Goal: Find specific page/section

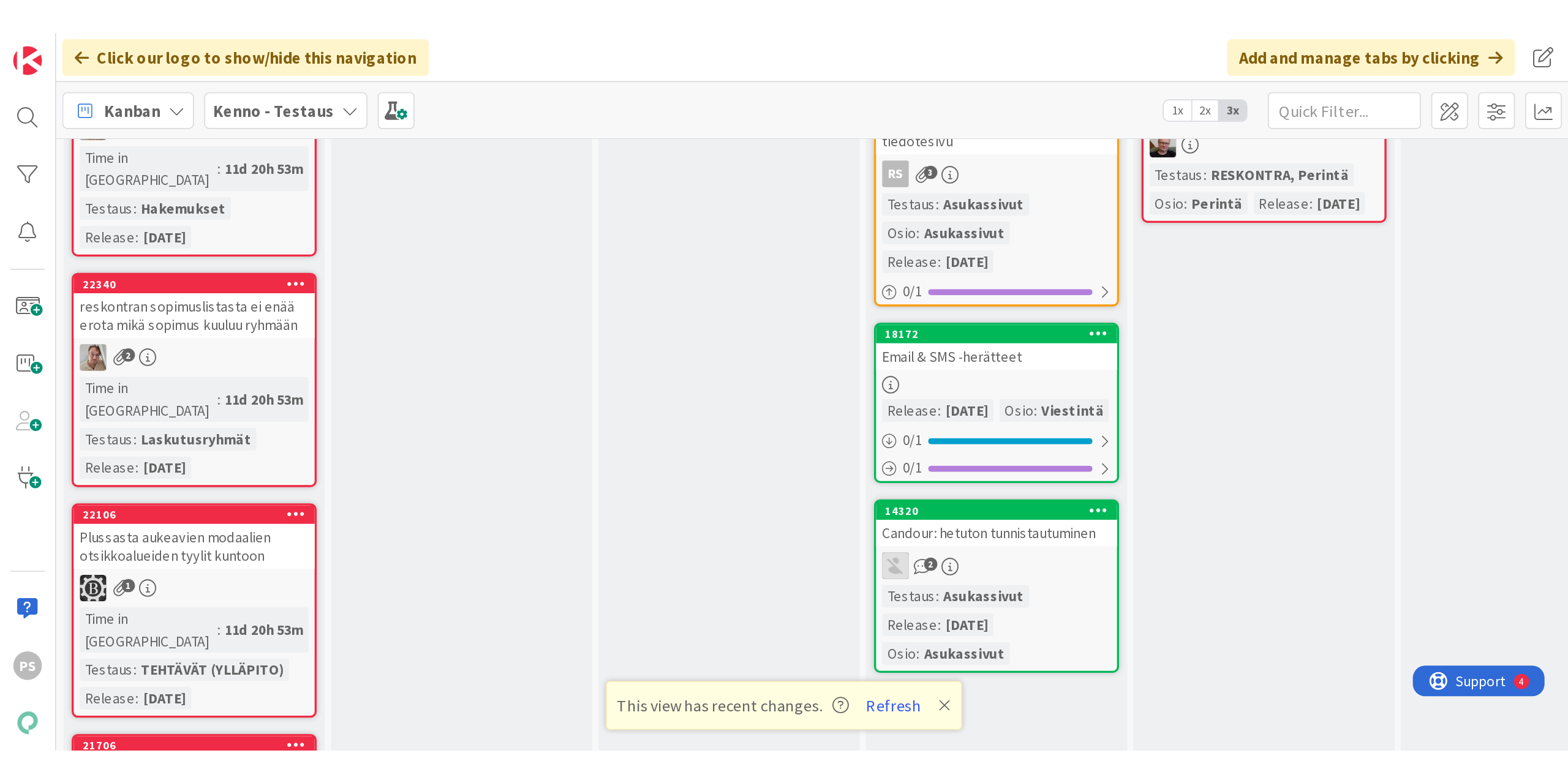
scroll to position [3443, 0]
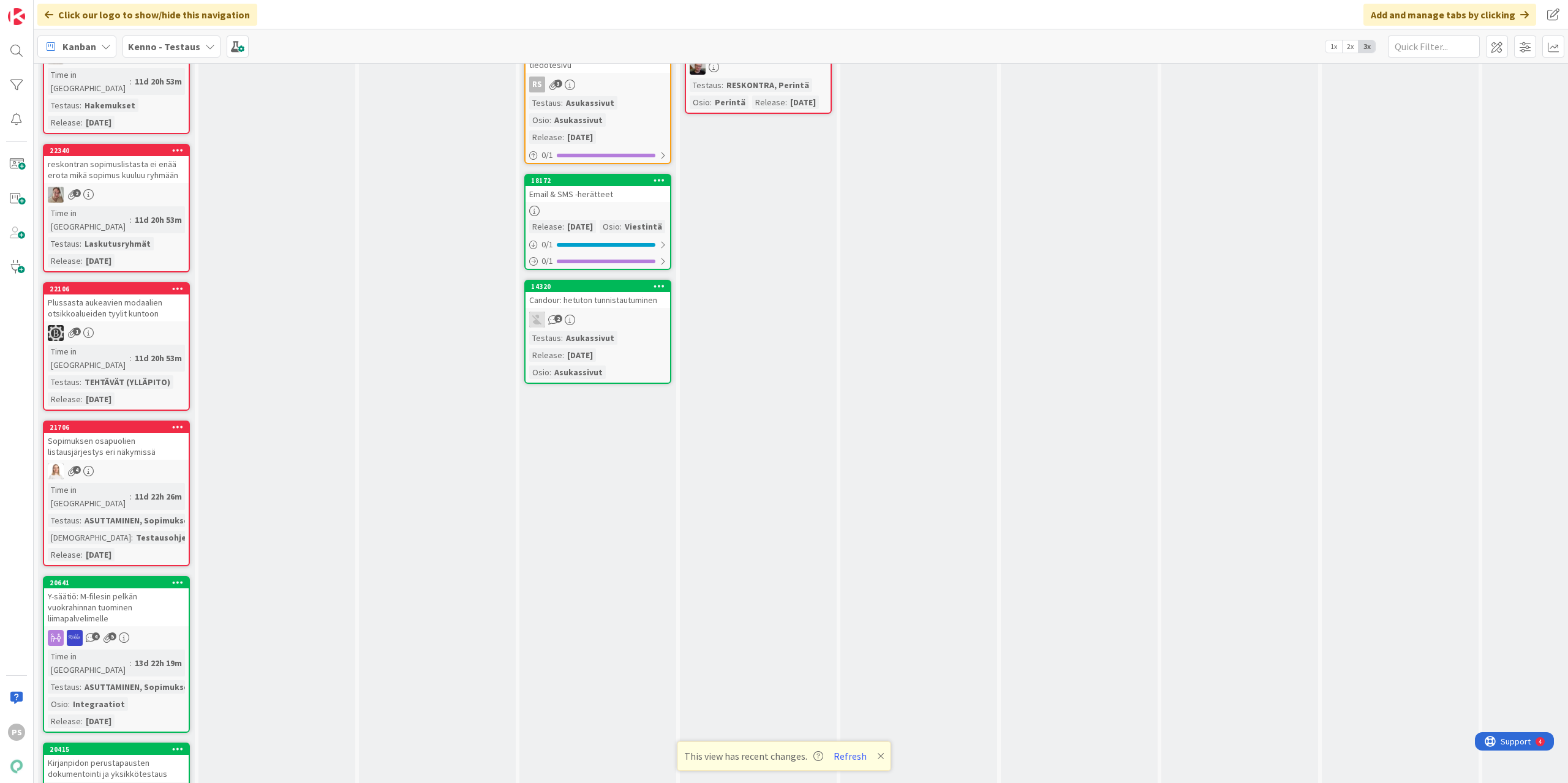
click at [208, 43] on icon at bounding box center [210, 46] width 10 height 10
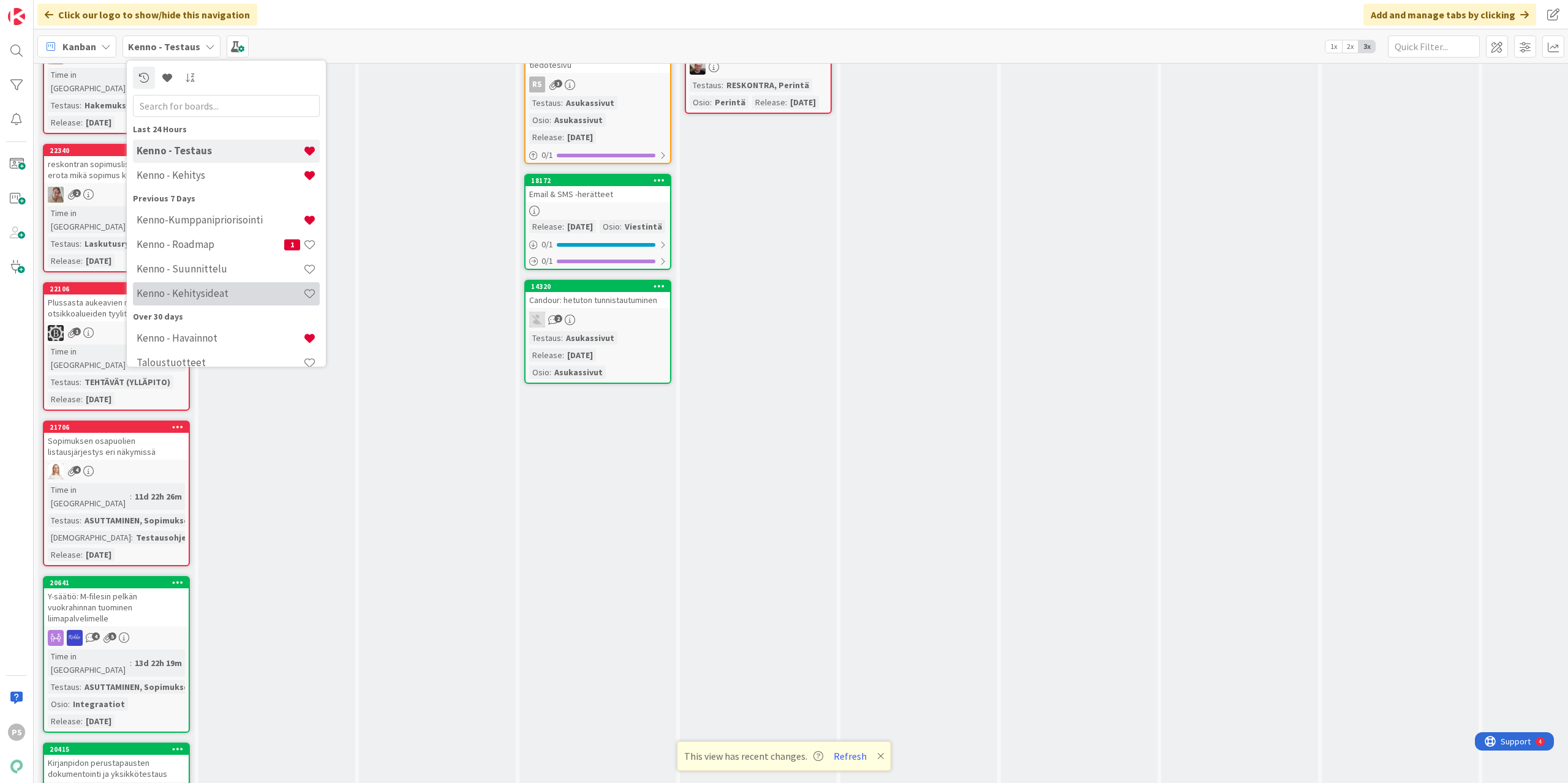
click at [196, 291] on h4 "Kenno - Kehitysideat" at bounding box center [220, 294] width 166 height 13
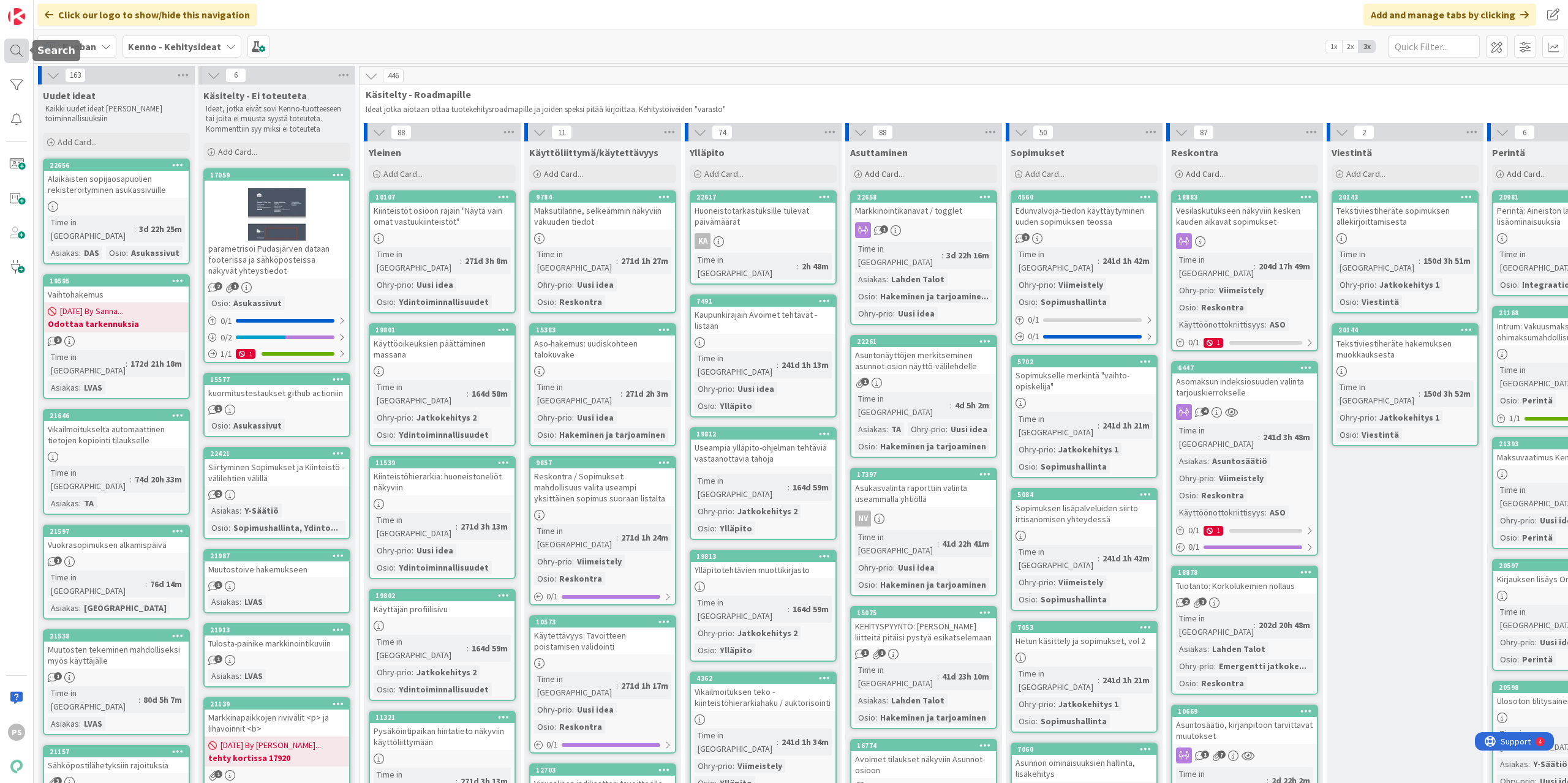
click at [10, 45] on div at bounding box center [16, 50] width 24 height 24
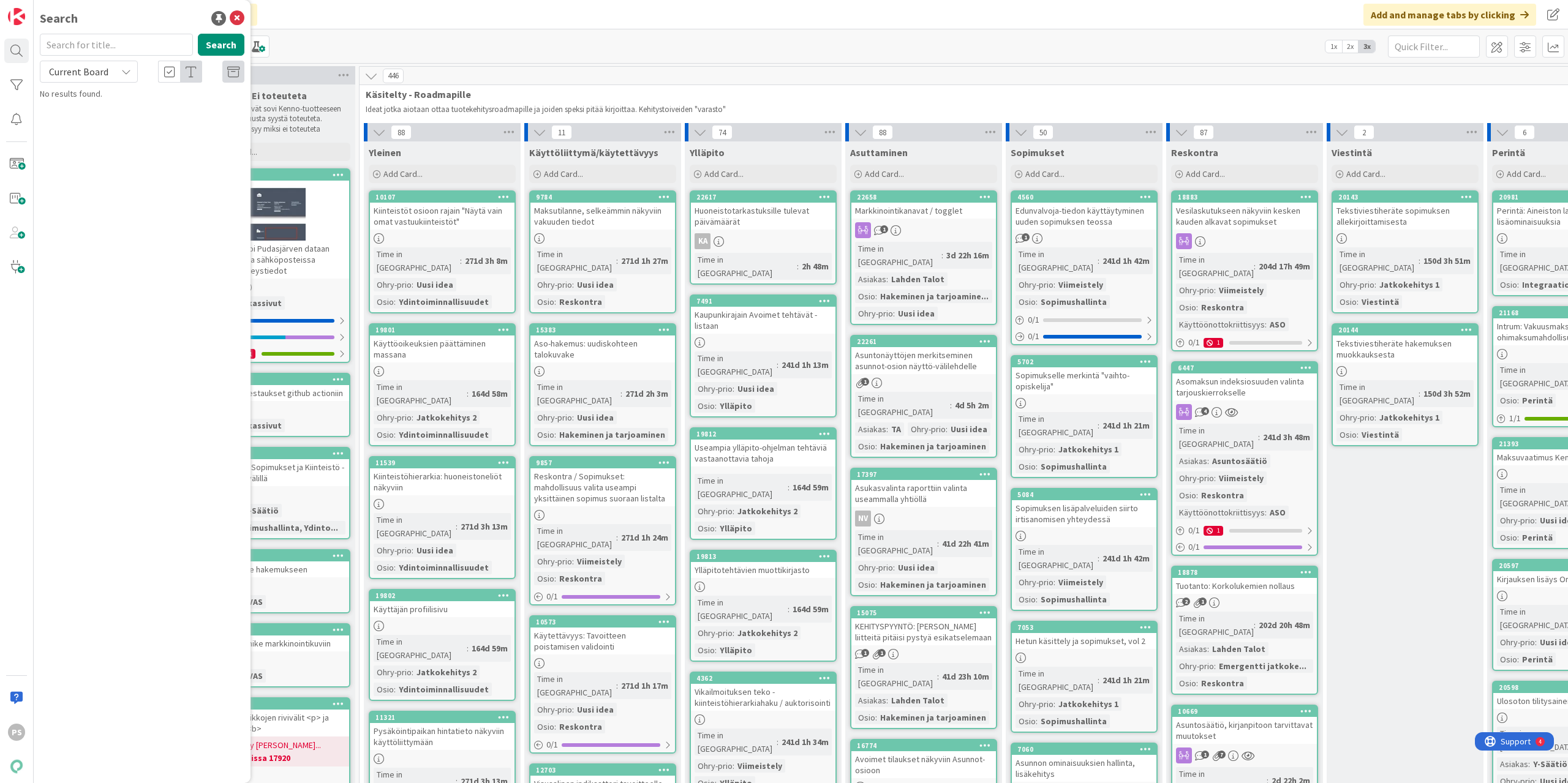
click at [109, 39] on input "text" at bounding box center [116, 45] width 153 height 22
type input "sitoumus"
click at [123, 72] on icon at bounding box center [126, 72] width 10 height 10
click at [97, 126] on span "All Boards" at bounding box center [110, 122] width 127 height 18
click at [150, 105] on mark "sitoumus" at bounding box center [158, 108] width 38 height 13
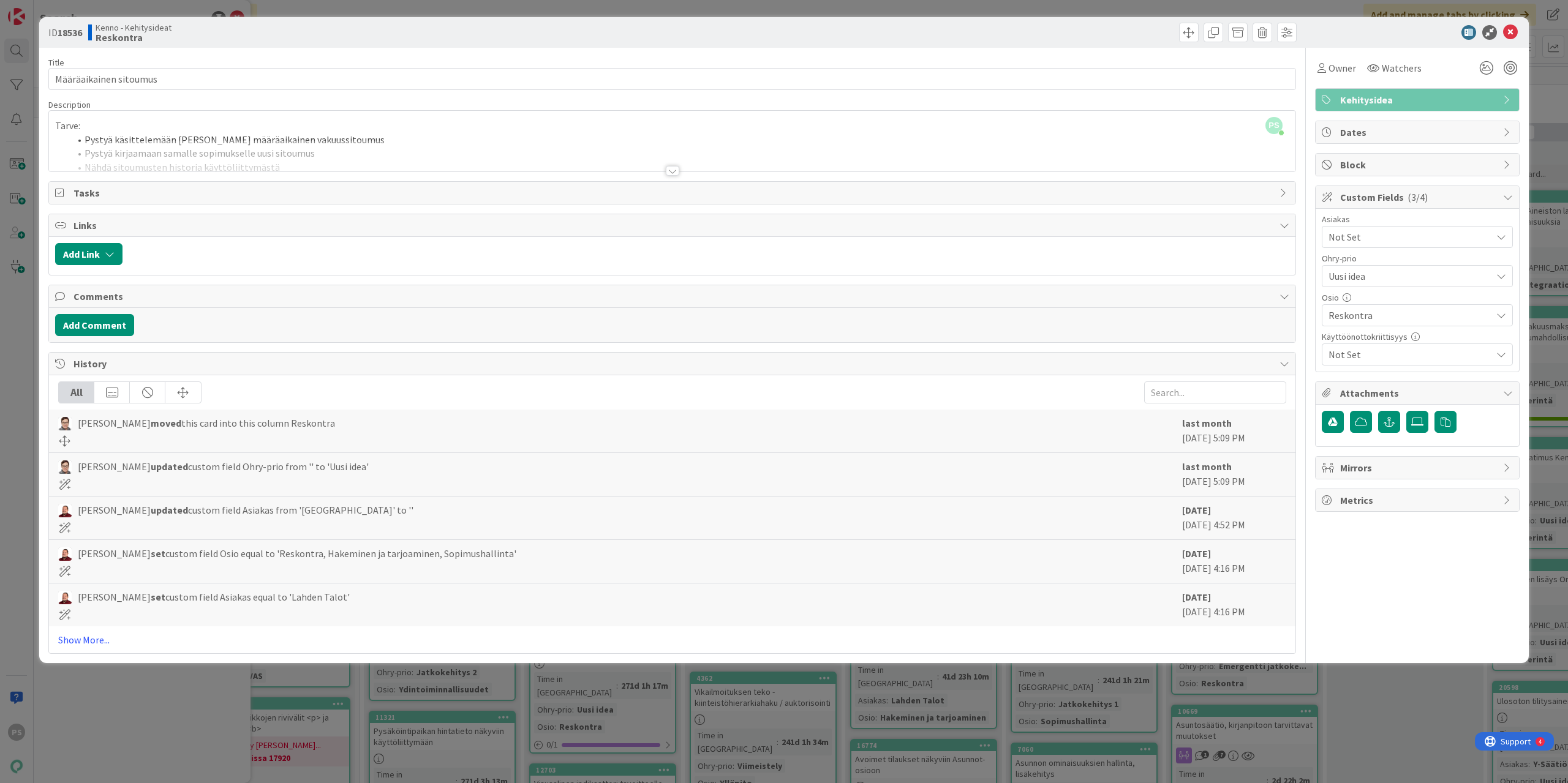
click at [670, 170] on div at bounding box center [672, 171] width 13 height 10
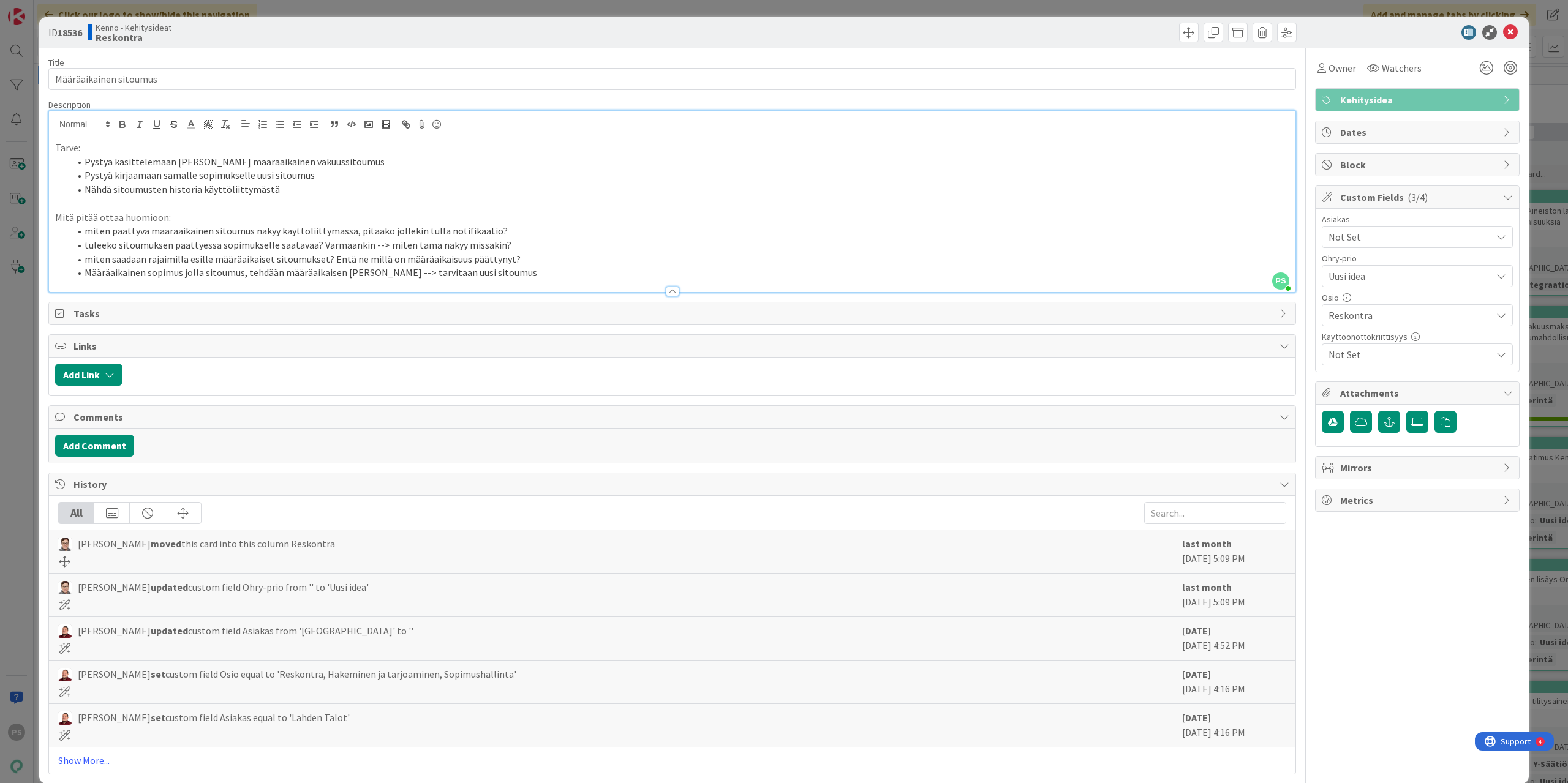
scroll to position [18, 0]
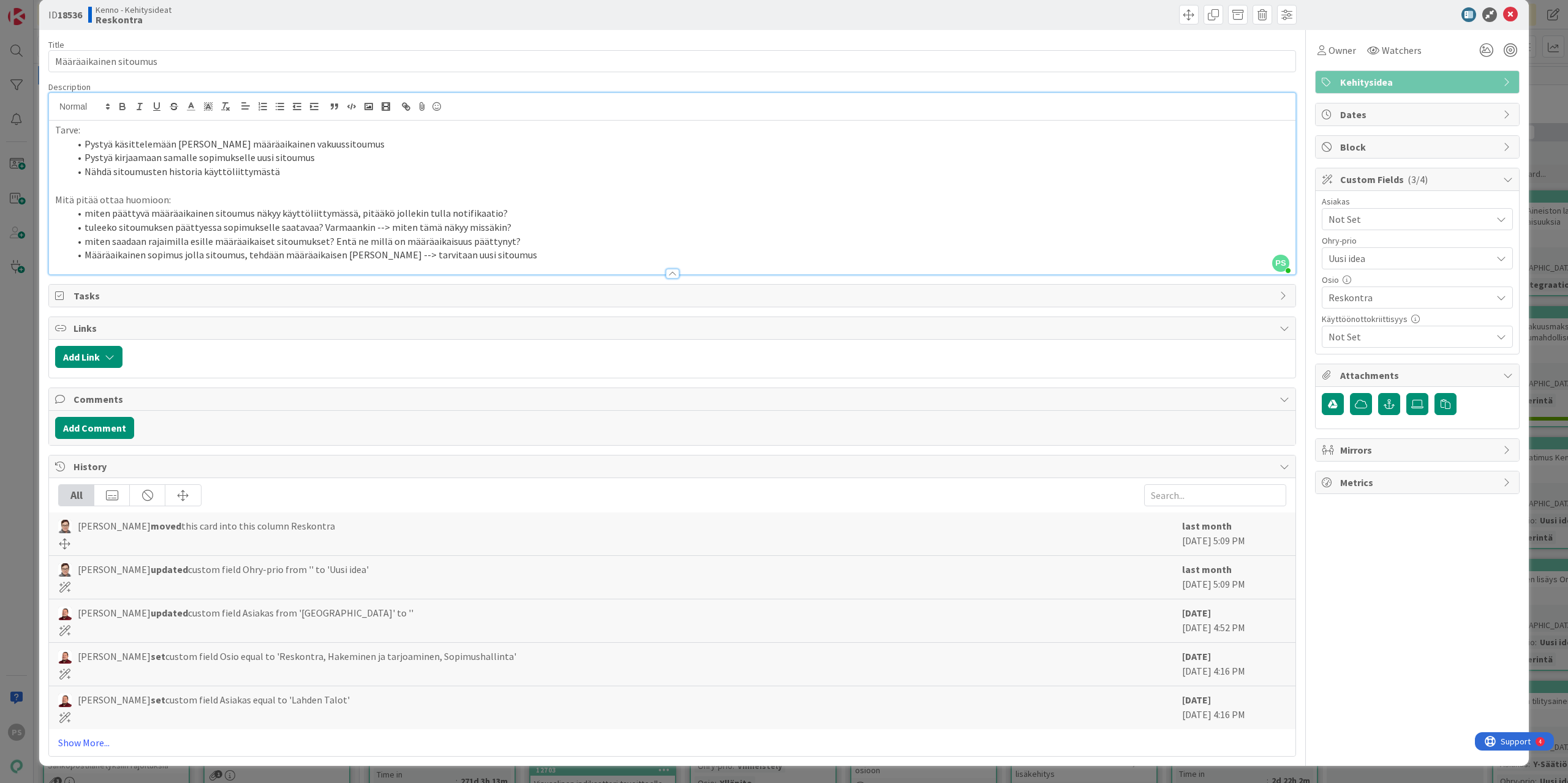
click at [666, 272] on div at bounding box center [672, 274] width 13 height 10
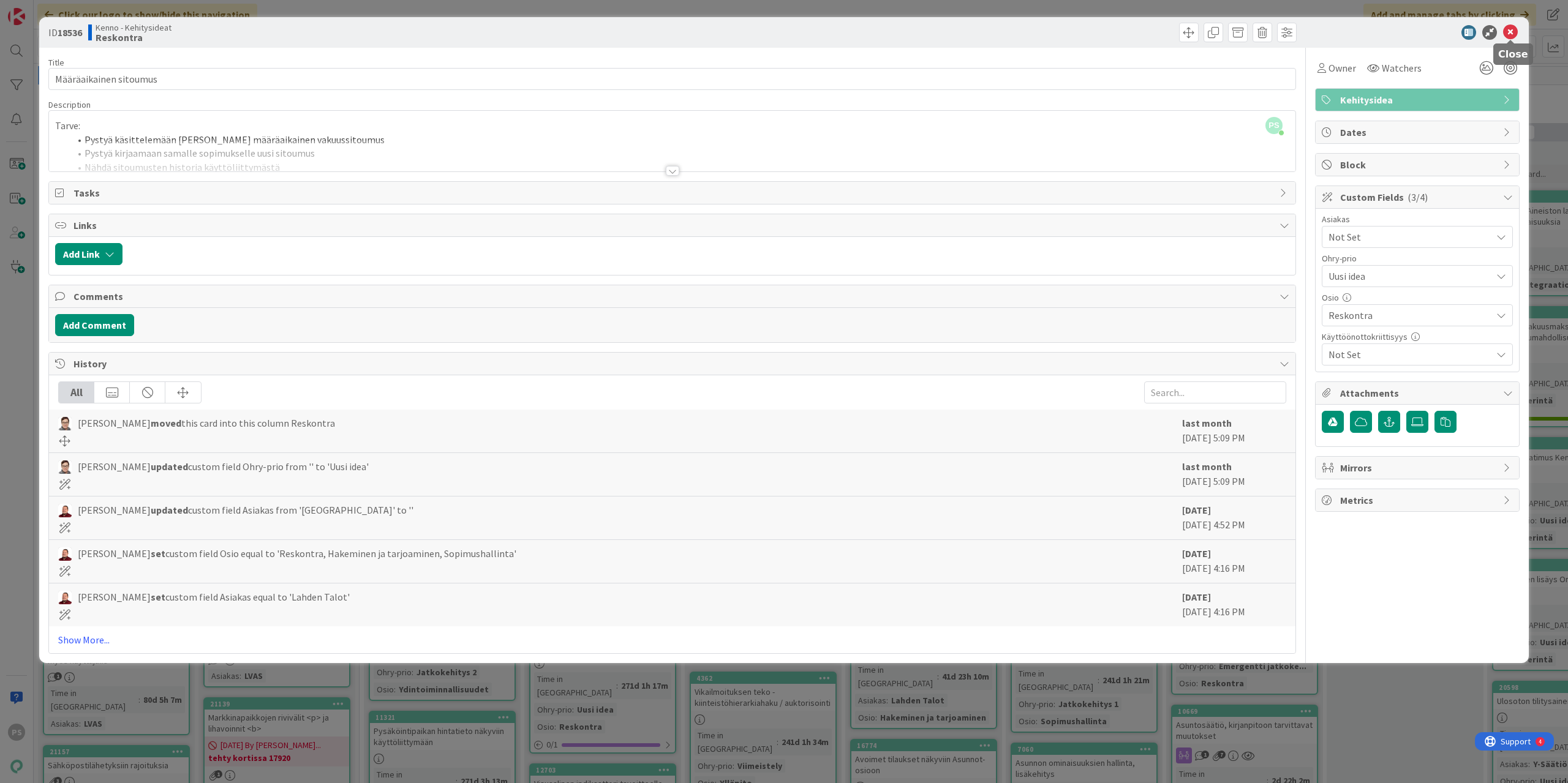
click at [940, 26] on icon at bounding box center [1510, 32] width 14 height 14
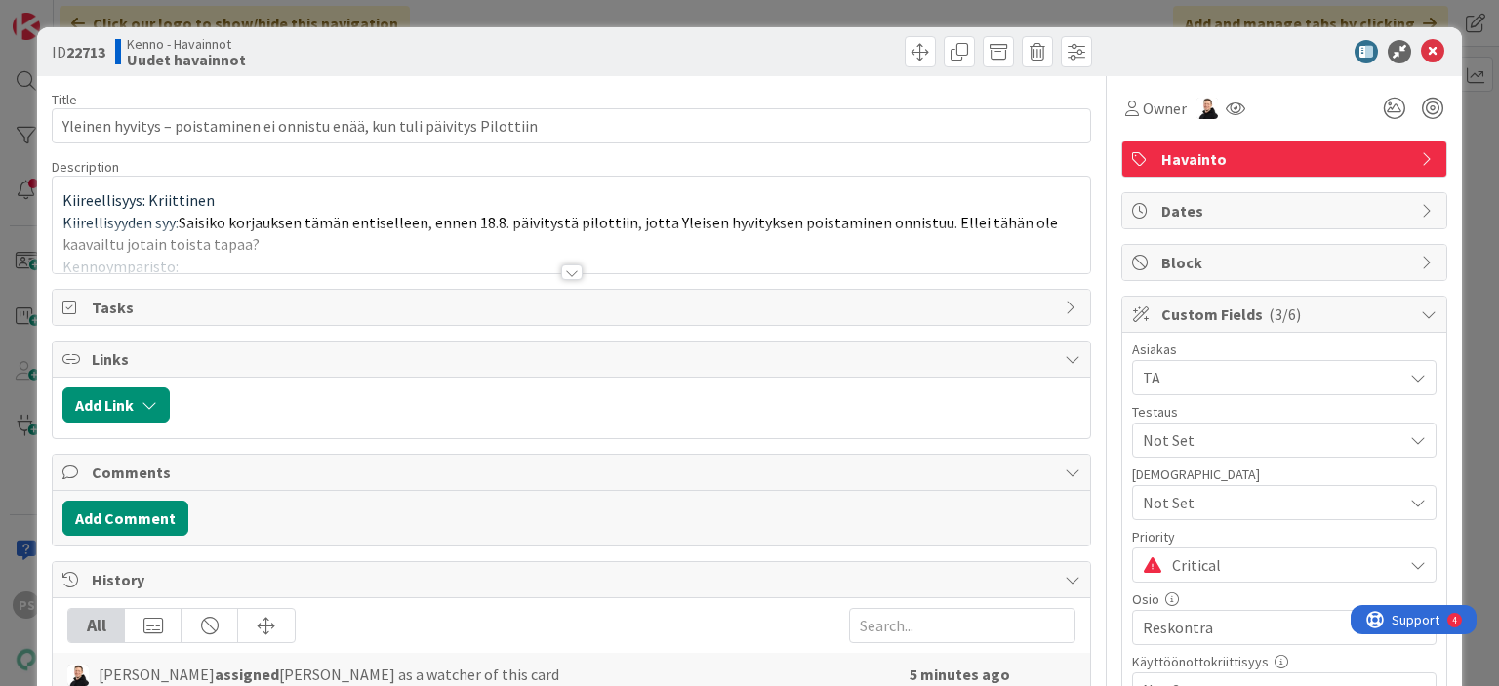
type input "Yleinen hyvitys – poistaminen ei onnistu enää, kun tuli päivitys Pilottiin"
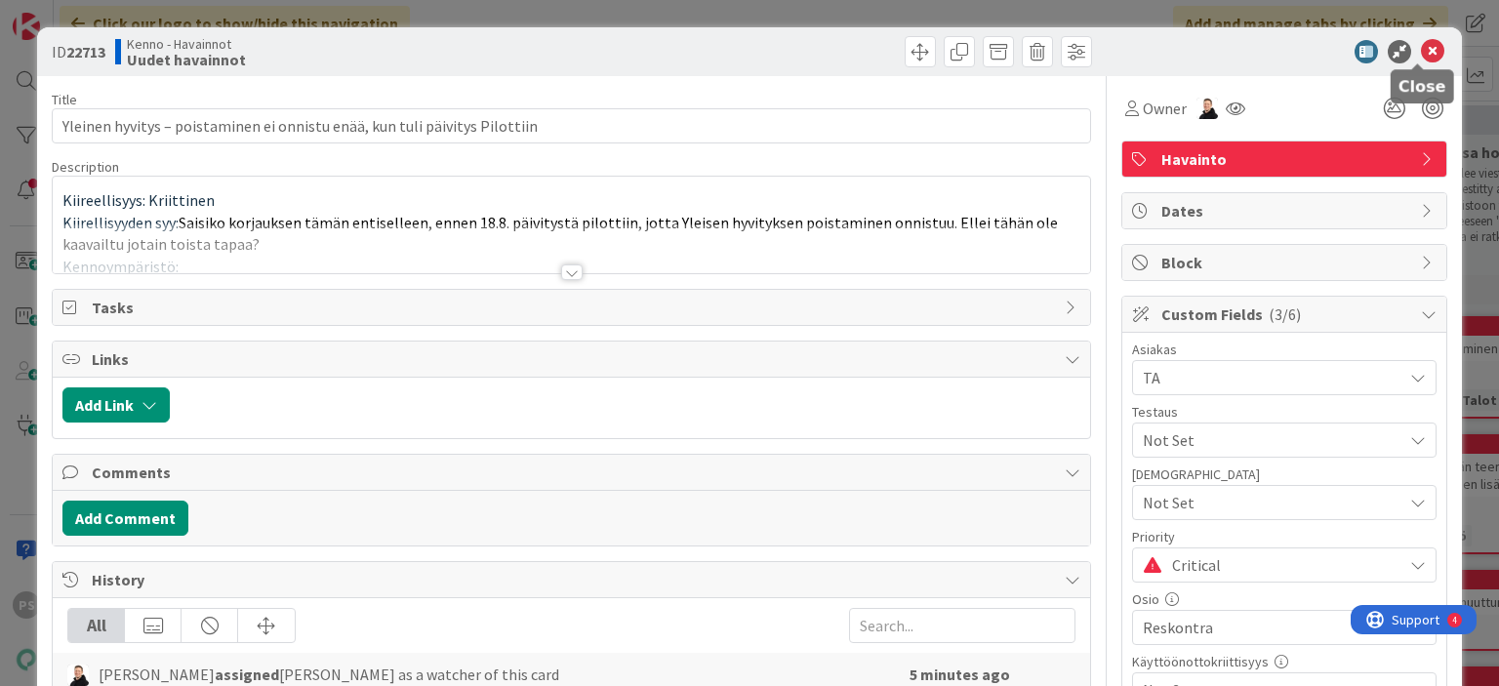
click at [1421, 41] on icon at bounding box center [1432, 51] width 23 height 23
